Goal: Complete application form

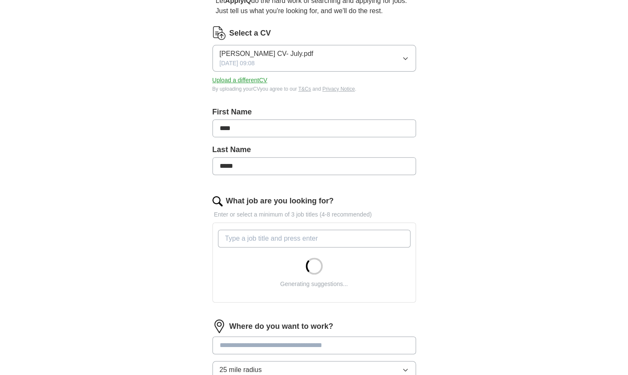
scroll to position [127, 0]
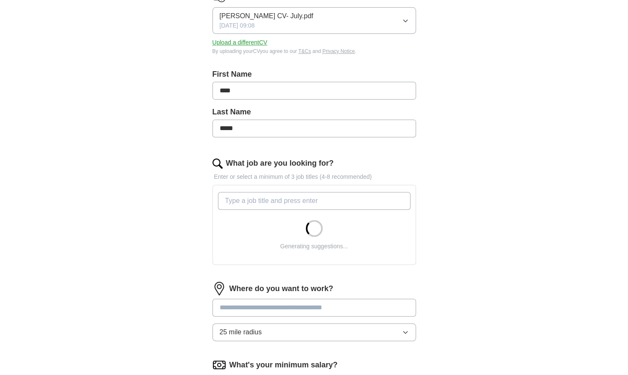
click at [326, 198] on input "What job are you looking for?" at bounding box center [314, 201] width 192 height 18
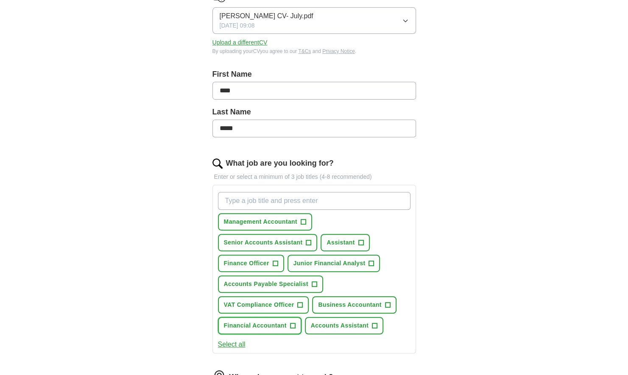
click at [252, 326] on span "Financial Accountant" at bounding box center [255, 325] width 63 height 9
click at [261, 306] on span "VAT Compliance Officer" at bounding box center [259, 304] width 70 height 9
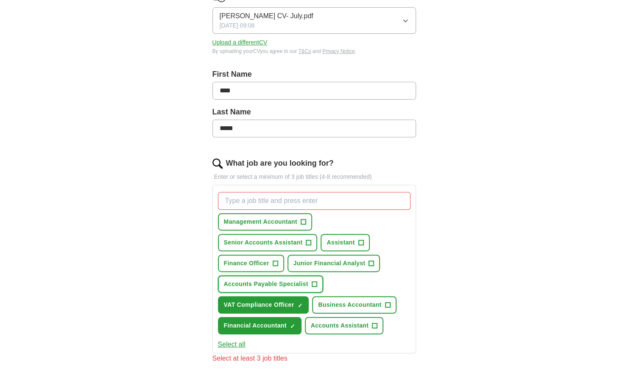
click at [253, 281] on span "Accounts Payable Specialist" at bounding box center [266, 284] width 84 height 9
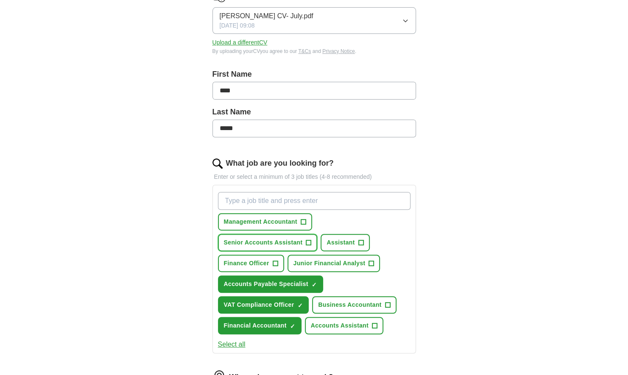
click at [270, 242] on span "Senior Accounts Assistant" at bounding box center [263, 242] width 79 height 9
click at [346, 242] on span "Assistant" at bounding box center [340, 242] width 28 height 9
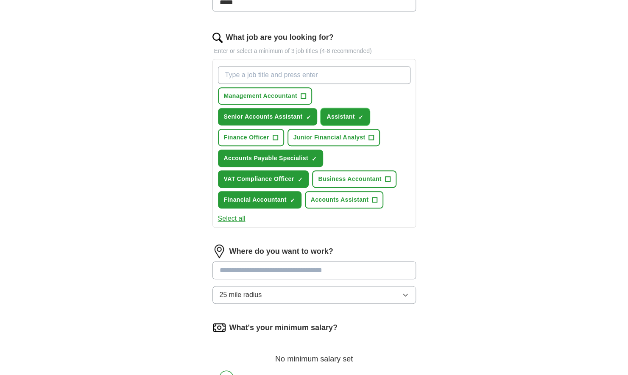
scroll to position [297, 0]
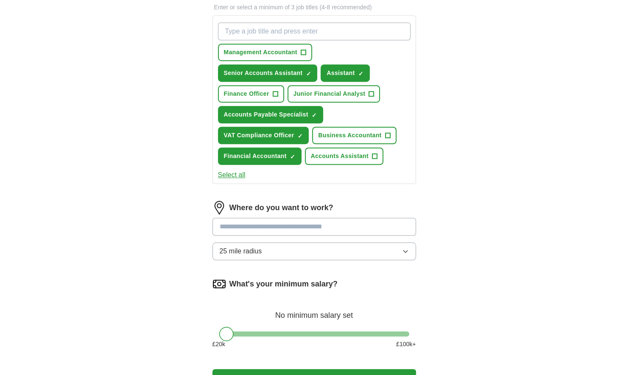
click at [380, 226] on input at bounding box center [313, 227] width 203 height 18
type input "******"
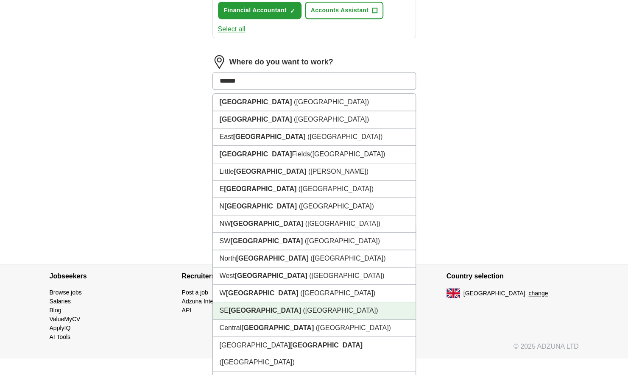
scroll to position [376, 0]
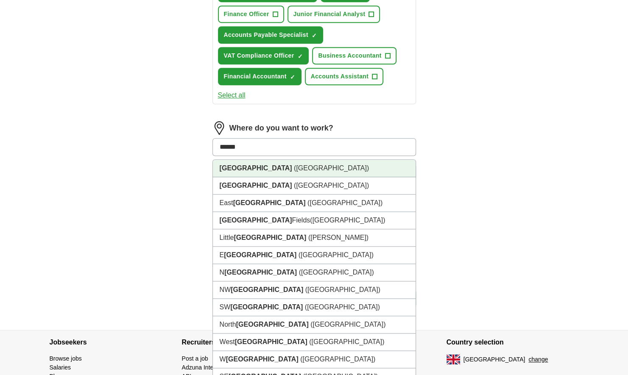
click at [294, 165] on span "([GEOGRAPHIC_DATA])" at bounding box center [331, 167] width 75 height 7
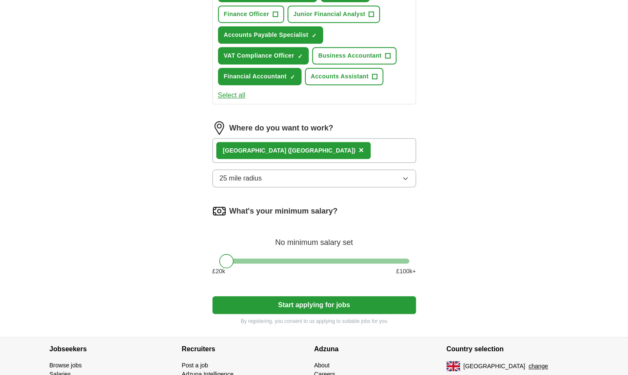
click at [406, 175] on icon "button" at bounding box center [405, 178] width 7 height 7
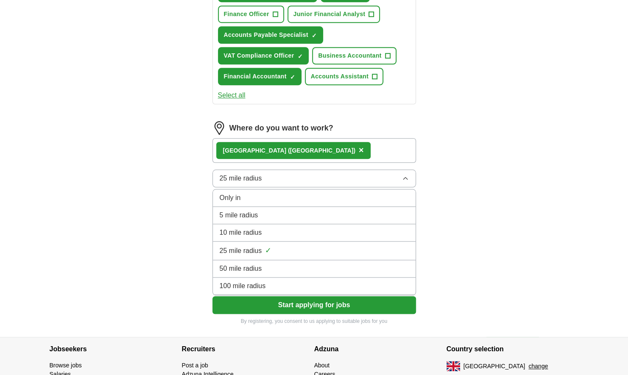
click at [306, 252] on div "25 mile radius ✓" at bounding box center [314, 250] width 189 height 11
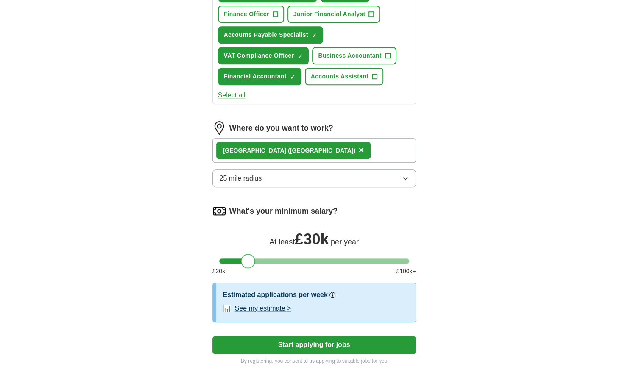
drag, startPoint x: 229, startPoint y: 261, endPoint x: 250, endPoint y: 263, distance: 21.3
click at [250, 263] on div at bounding box center [248, 261] width 14 height 14
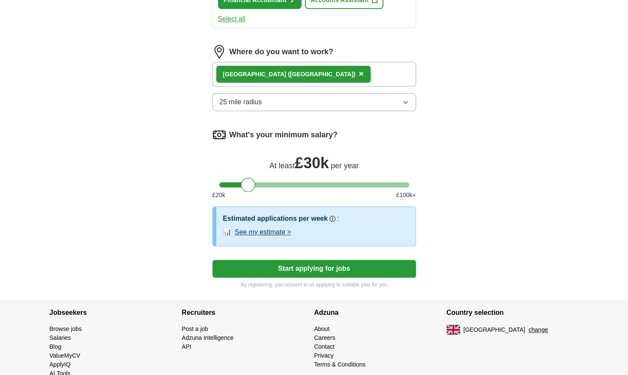
scroll to position [470, 0]
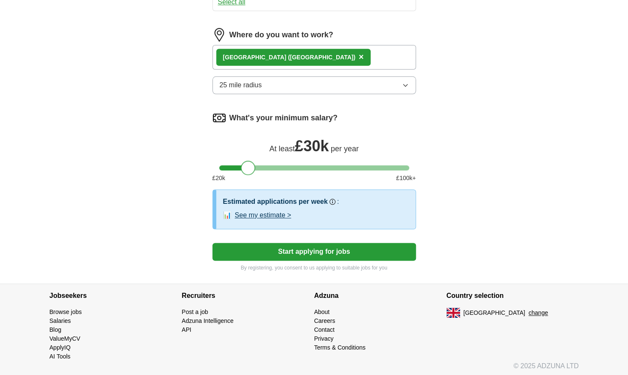
click at [333, 250] on button "Start applying for jobs" at bounding box center [313, 252] width 203 height 18
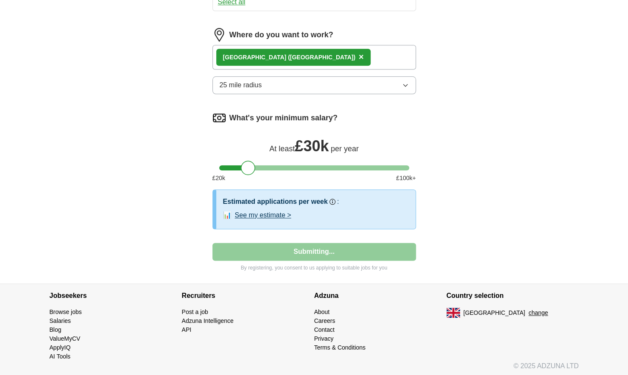
select select "**"
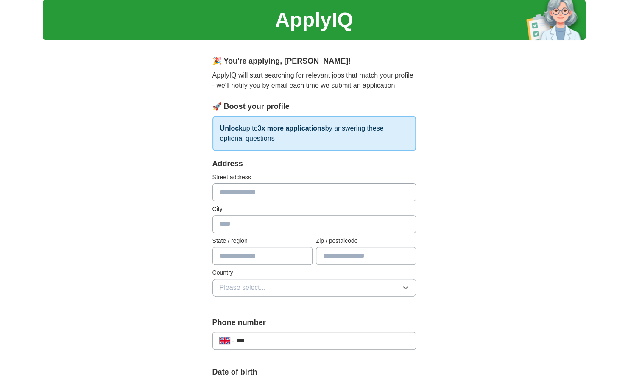
scroll to position [0, 0]
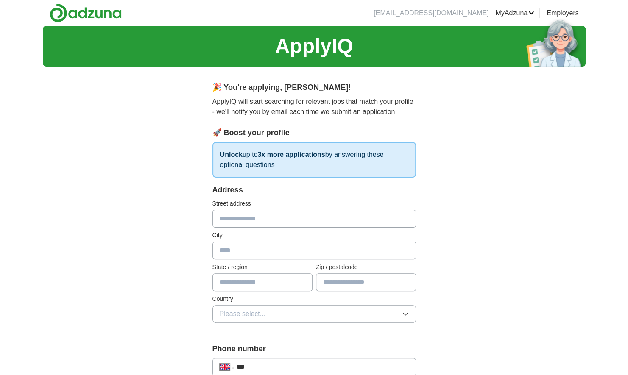
click at [317, 220] on input "text" at bounding box center [313, 219] width 203 height 18
type input "**********"
type input "*********"
type input "********"
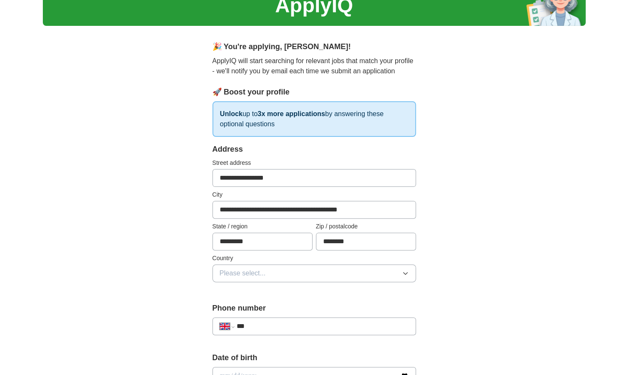
scroll to position [127, 0]
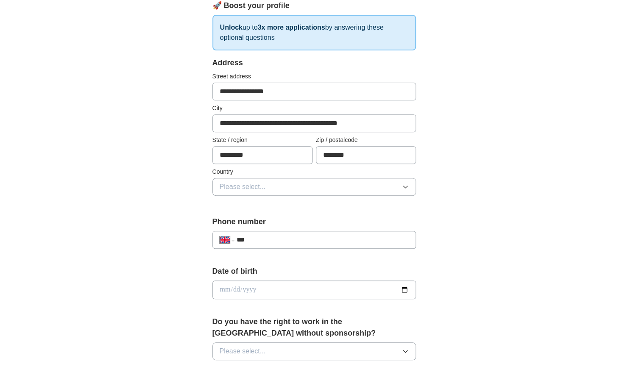
click at [405, 184] on icon "button" at bounding box center [405, 187] width 7 height 7
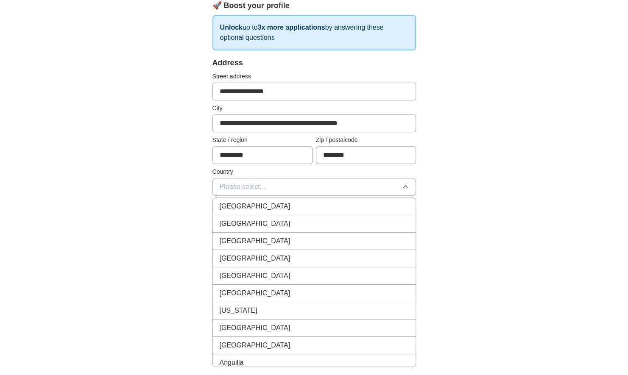
click at [260, 208] on span "[GEOGRAPHIC_DATA]" at bounding box center [255, 206] width 71 height 10
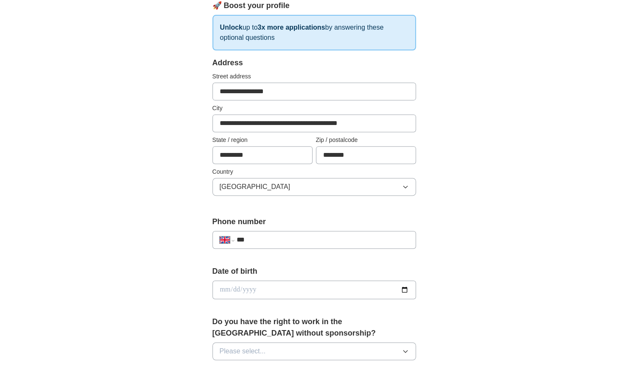
click at [314, 240] on input "***" at bounding box center [322, 240] width 172 height 10
type input "**********"
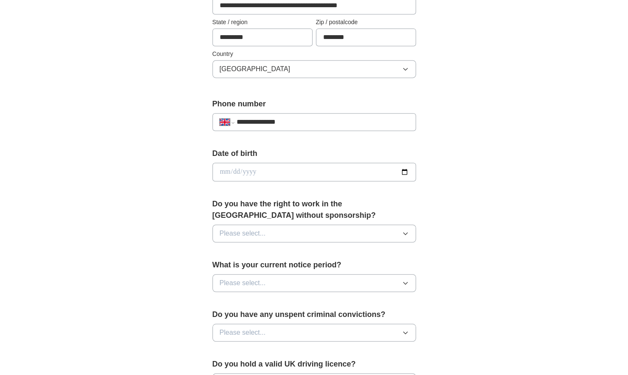
scroll to position [297, 0]
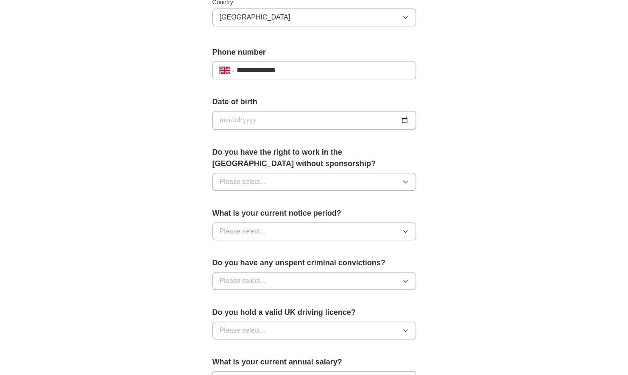
click at [404, 120] on input "date" at bounding box center [313, 120] width 203 height 19
click at [278, 121] on input "date" at bounding box center [313, 120] width 203 height 19
type input "**********"
click at [405, 181] on icon "button" at bounding box center [405, 181] width 7 height 7
click at [243, 200] on div "Yes" at bounding box center [314, 201] width 189 height 10
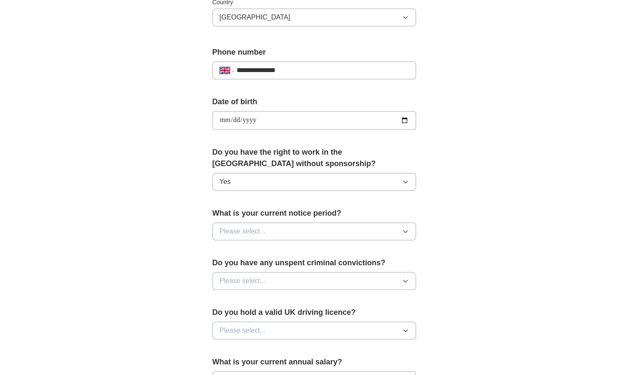
click at [406, 232] on icon "button" at bounding box center [405, 231] width 7 height 7
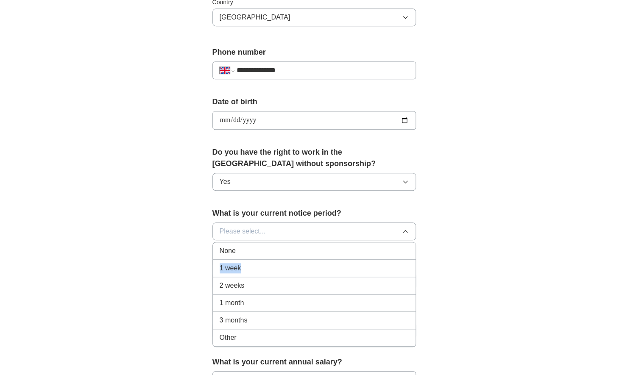
drag, startPoint x: 262, startPoint y: 265, endPoint x: 256, endPoint y: 249, distance: 16.5
click at [256, 249] on ul "None 1 week 2 weeks 1 month 3 months Other" at bounding box center [313, 294] width 203 height 105
drag, startPoint x: 256, startPoint y: 249, endPoint x: 242, endPoint y: 248, distance: 14.9
click at [242, 248] on div "None" at bounding box center [314, 251] width 189 height 10
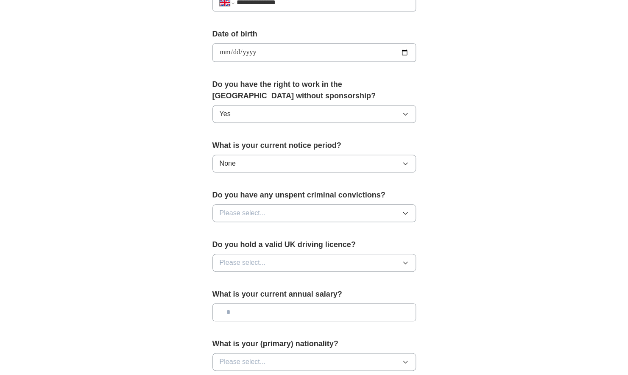
scroll to position [424, 0]
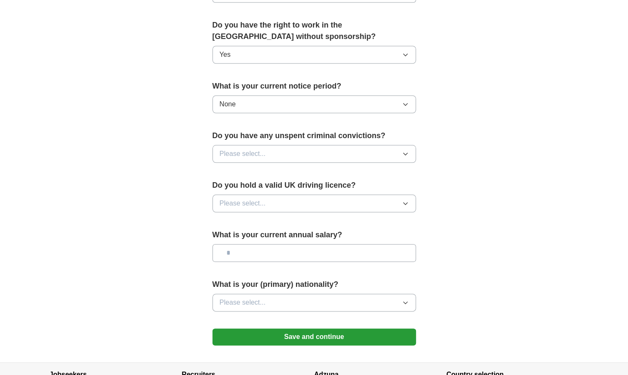
click at [407, 152] on icon "button" at bounding box center [405, 153] width 7 height 7
click at [227, 186] on span "No" at bounding box center [224, 191] width 8 height 10
click at [403, 200] on icon "button" at bounding box center [405, 203] width 7 height 7
click at [237, 219] on div "Yes" at bounding box center [314, 223] width 189 height 10
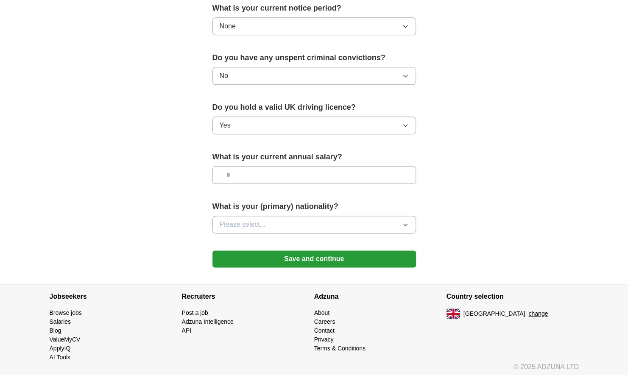
scroll to position [502, 0]
click at [374, 169] on input "text" at bounding box center [313, 175] width 203 height 18
type input "*******"
click at [405, 223] on icon "button" at bounding box center [405, 224] width 7 height 7
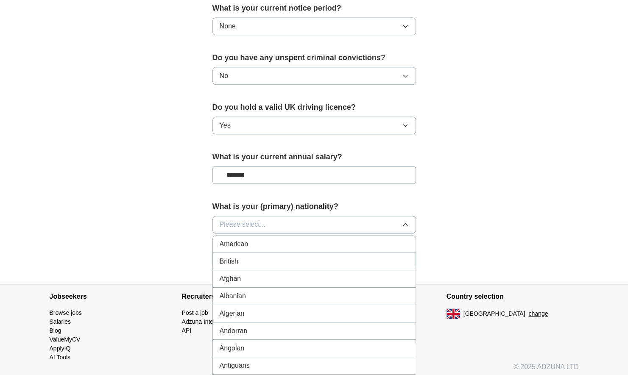
click at [241, 257] on div "British" at bounding box center [314, 261] width 189 height 10
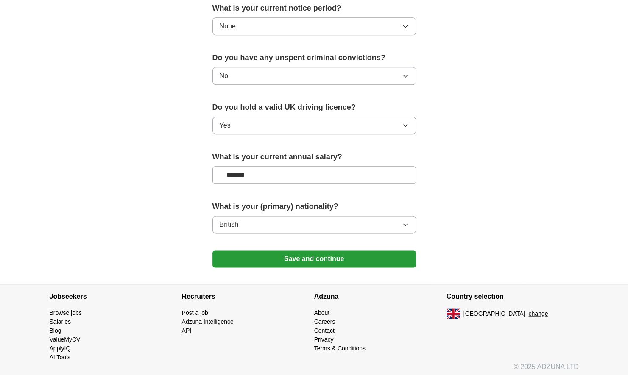
click at [324, 259] on button "Save and continue" at bounding box center [313, 258] width 203 height 17
